Goal: Information Seeking & Learning: Learn about a topic

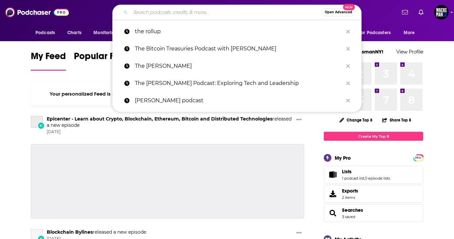
click at [202, 10] on input "Search podcasts, credits, & more..." at bounding box center [226, 12] width 191 height 11
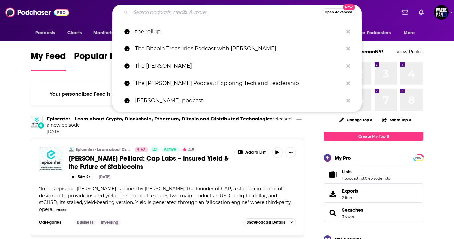
type input "i"
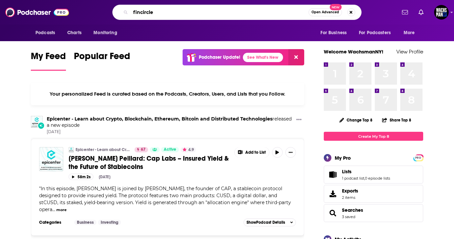
type input "fincircle"
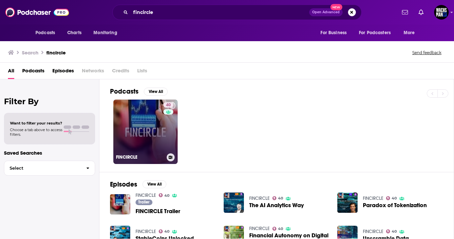
click at [152, 133] on link "40 FINCIRCLE" at bounding box center [145, 131] width 64 height 64
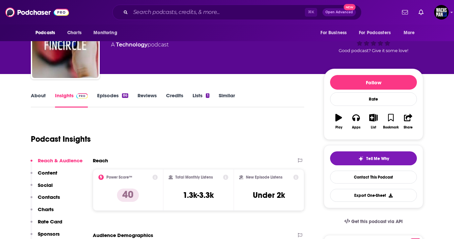
scroll to position [44, 0]
